Goal: Task Accomplishment & Management: Manage account settings

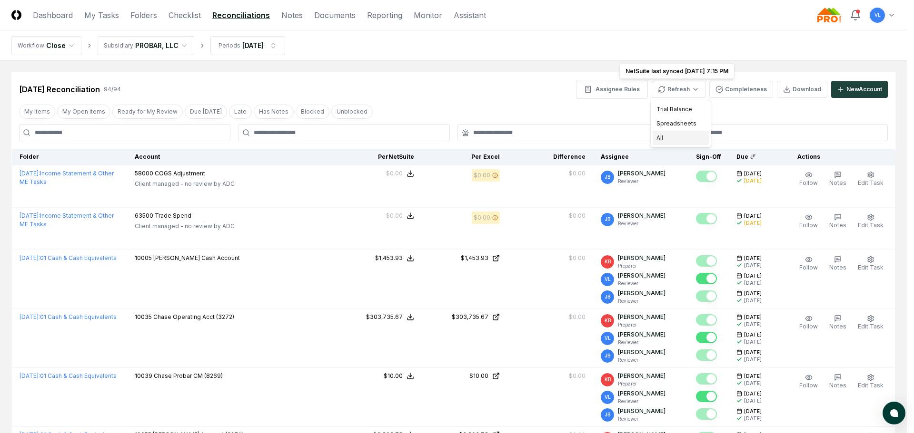
click at [677, 138] on div "All" at bounding box center [680, 138] width 56 height 14
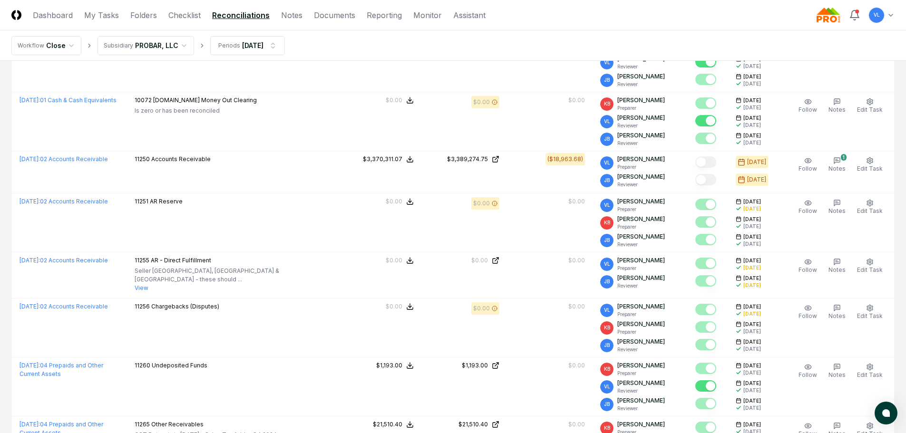
scroll to position [619, 0]
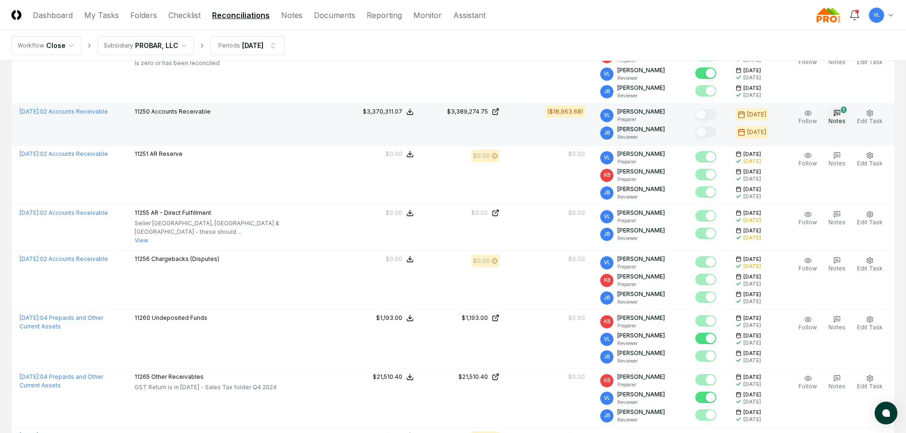
click at [837, 114] on icon "button" at bounding box center [838, 113] width 8 height 8
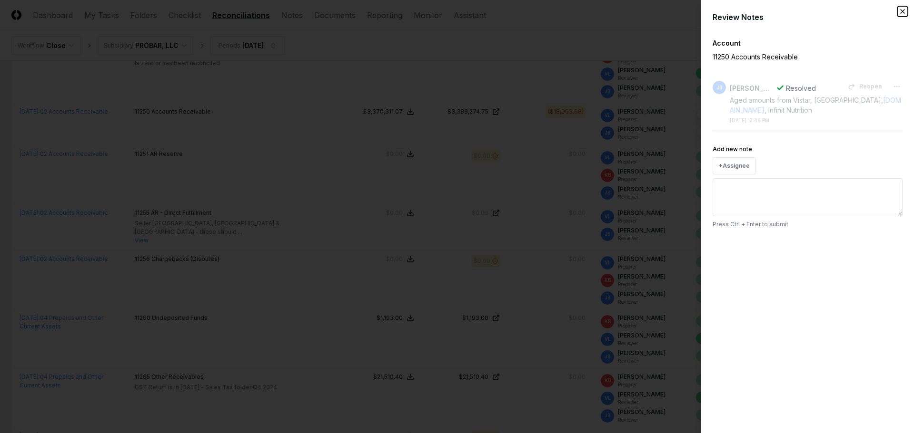
click at [905, 11] on icon "button" at bounding box center [902, 12] width 8 height 8
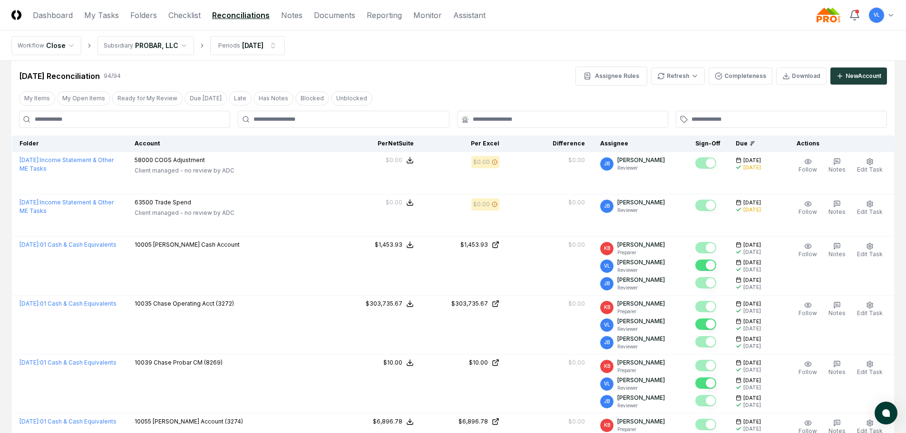
scroll to position [0, 0]
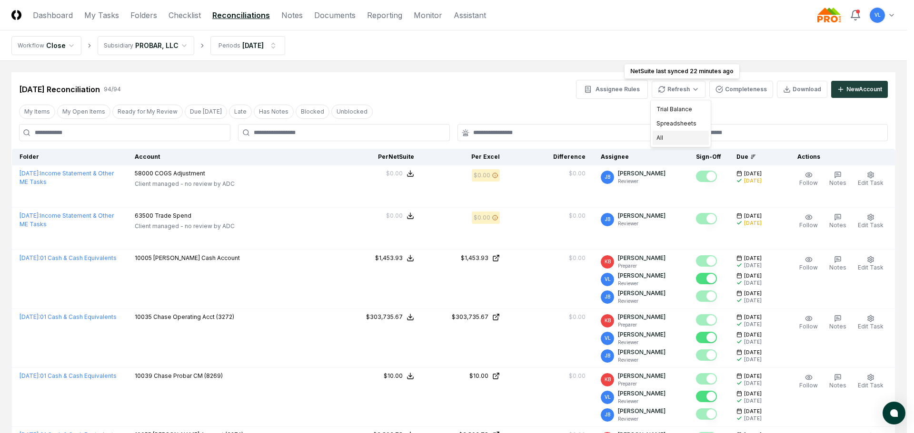
click at [672, 136] on div "All" at bounding box center [680, 138] width 56 height 14
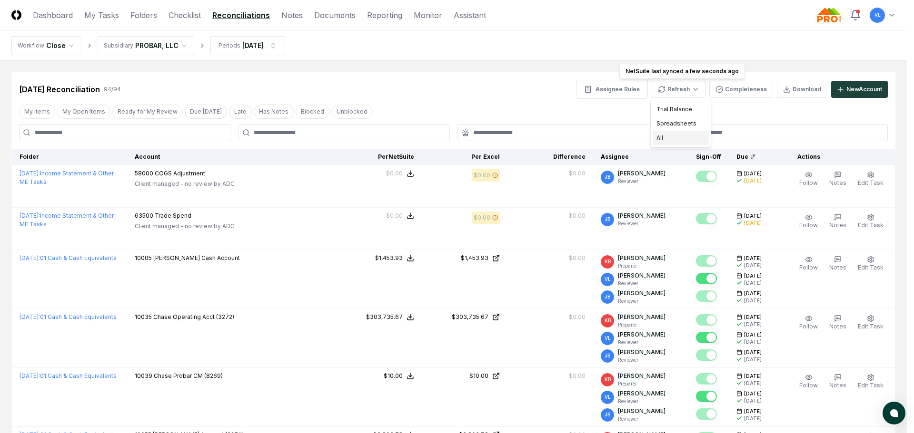
click at [666, 136] on div "All" at bounding box center [680, 138] width 56 height 14
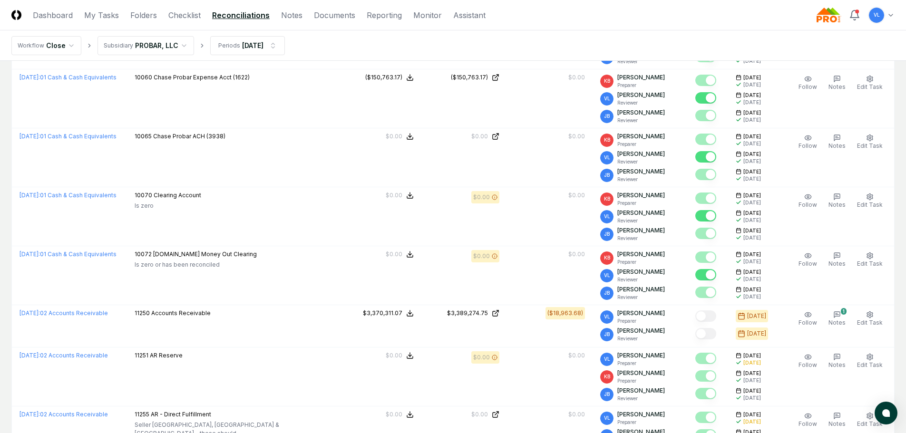
scroll to position [428, 0]
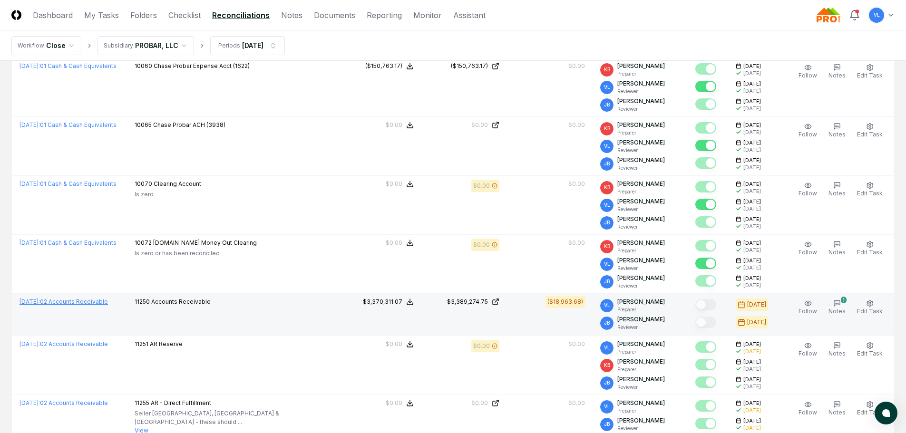
click at [108, 300] on link "[DATE] : 02 Accounts Receivable" at bounding box center [64, 301] width 89 height 7
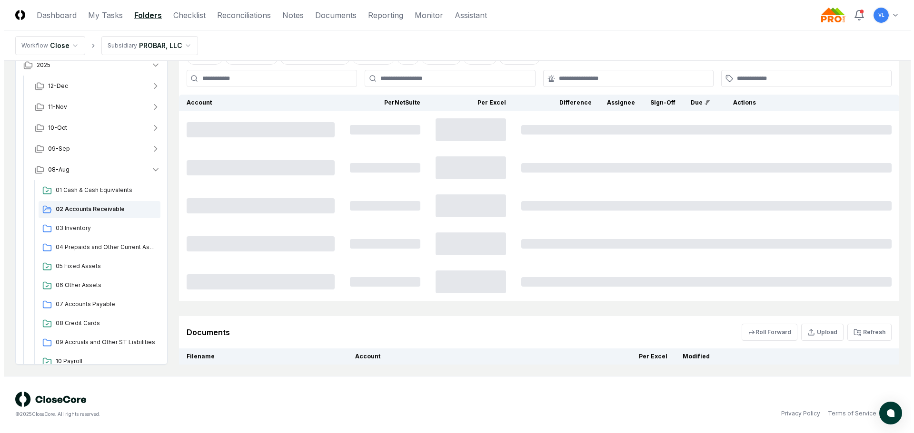
scroll to position [0, 0]
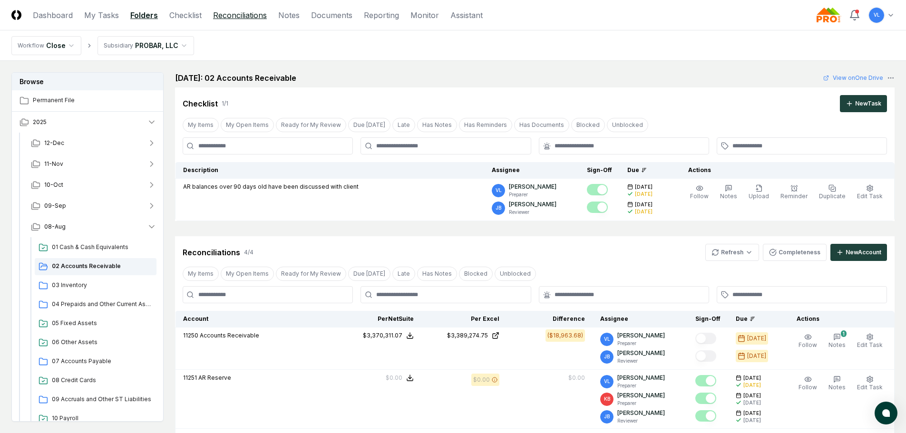
click at [231, 18] on link "Reconciliations" at bounding box center [240, 15] width 54 height 11
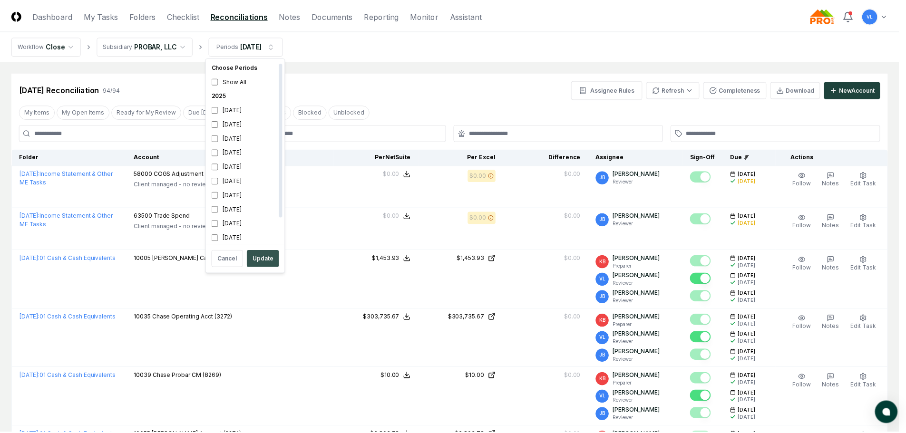
scroll to position [3, 0]
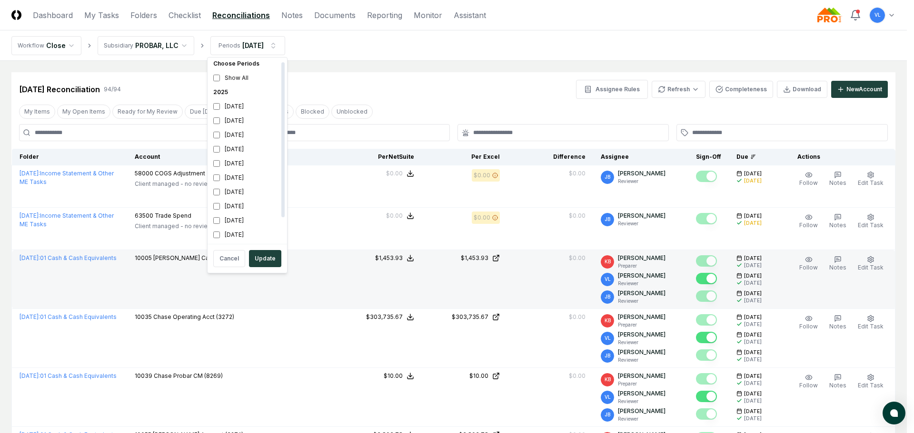
drag, startPoint x: 259, startPoint y: 259, endPoint x: 289, endPoint y: 254, distance: 30.9
click at [259, 259] on button "Update" at bounding box center [265, 258] width 32 height 17
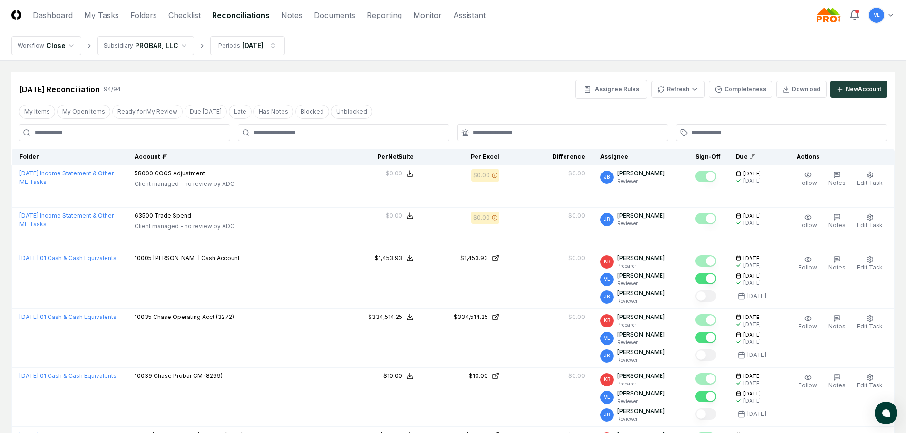
click at [226, 157] on div "Account" at bounding box center [232, 157] width 194 height 9
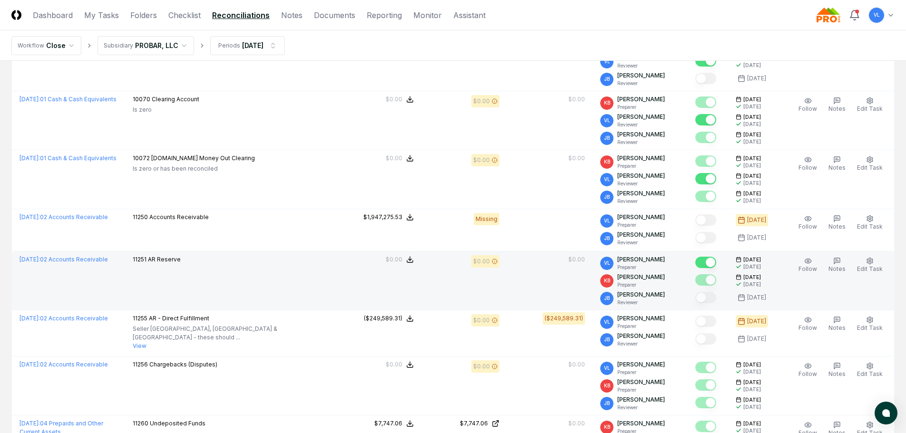
scroll to position [0, 0]
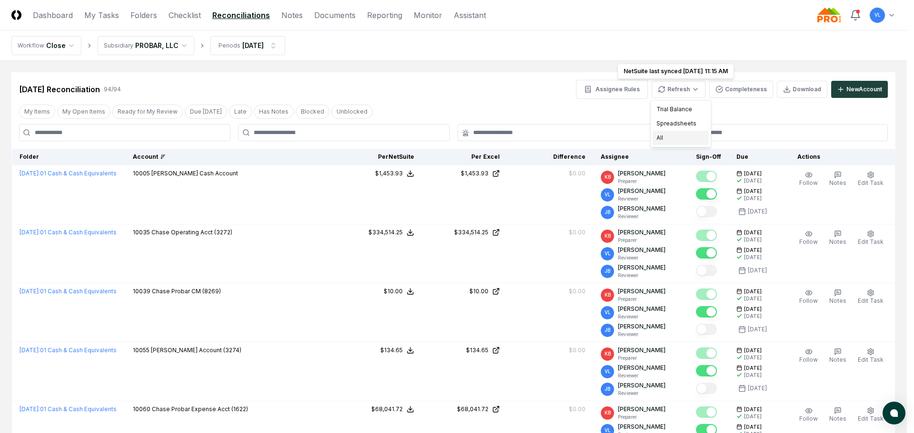
click at [672, 141] on div "All" at bounding box center [680, 138] width 56 height 14
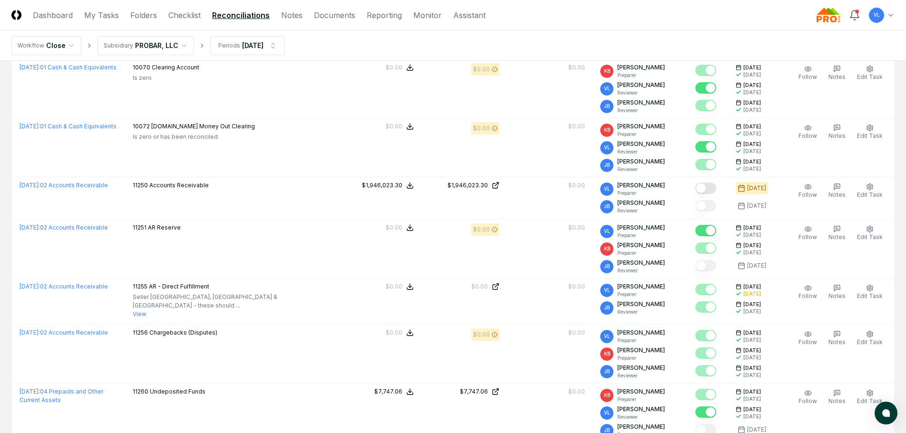
scroll to position [476, 0]
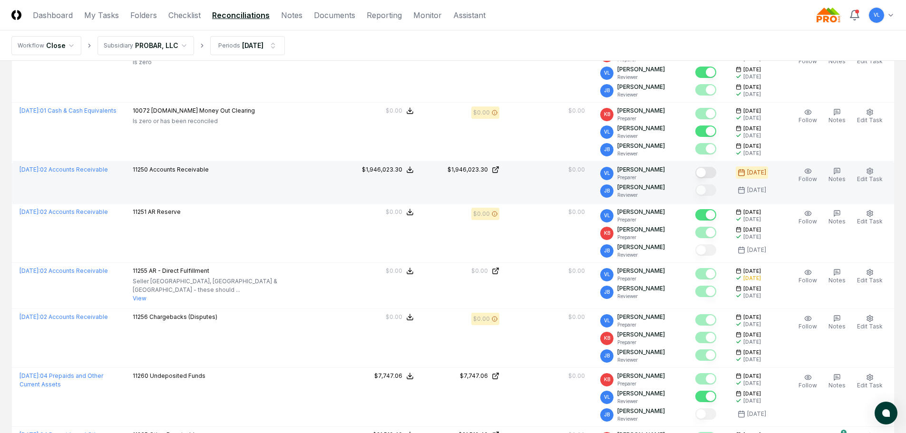
click at [716, 174] on button "Mark complete" at bounding box center [706, 172] width 21 height 11
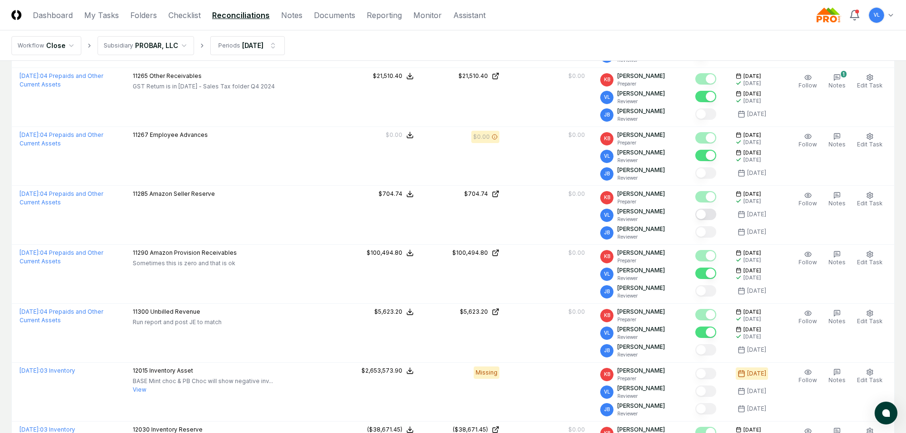
scroll to position [857, 0]
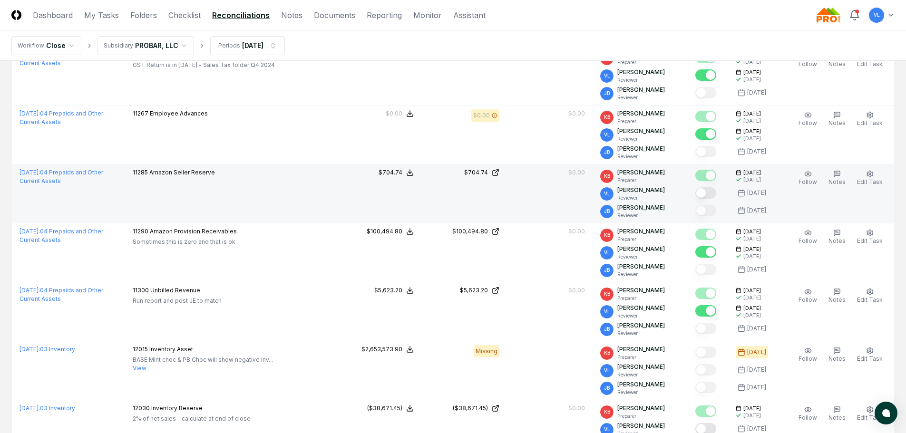
click at [708, 188] on button "Mark complete" at bounding box center [706, 192] width 21 height 11
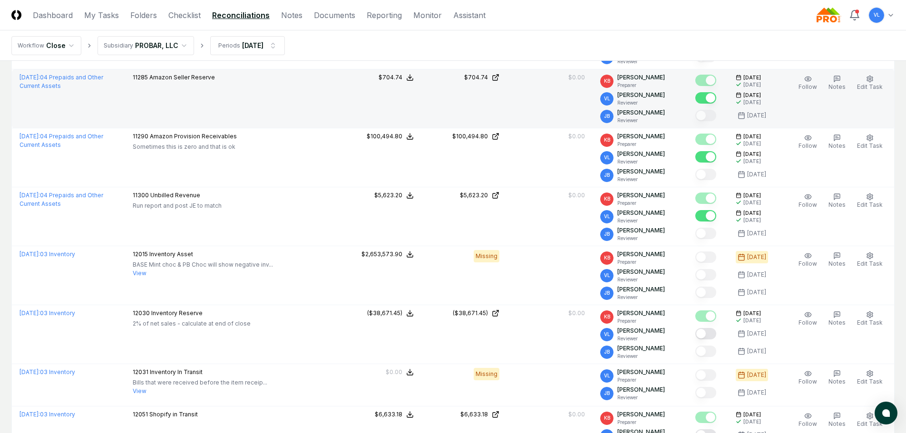
scroll to position [999, 0]
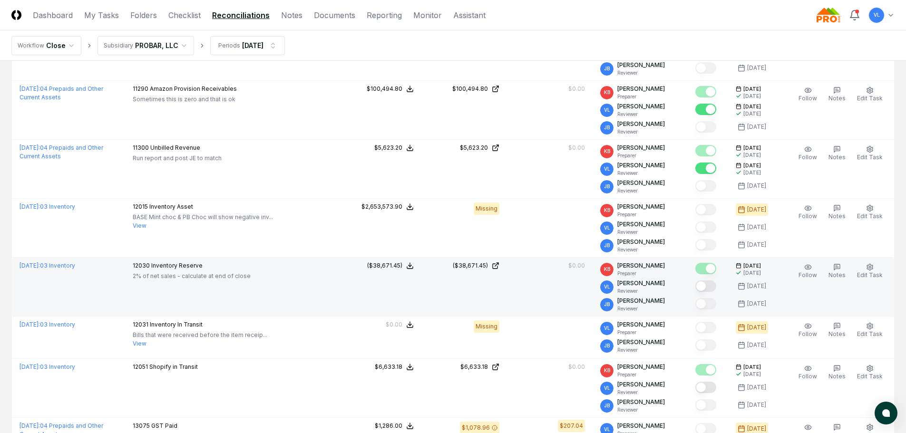
click at [710, 282] on button "Mark complete" at bounding box center [706, 286] width 21 height 11
